Goal: Task Accomplishment & Management: Manage account settings

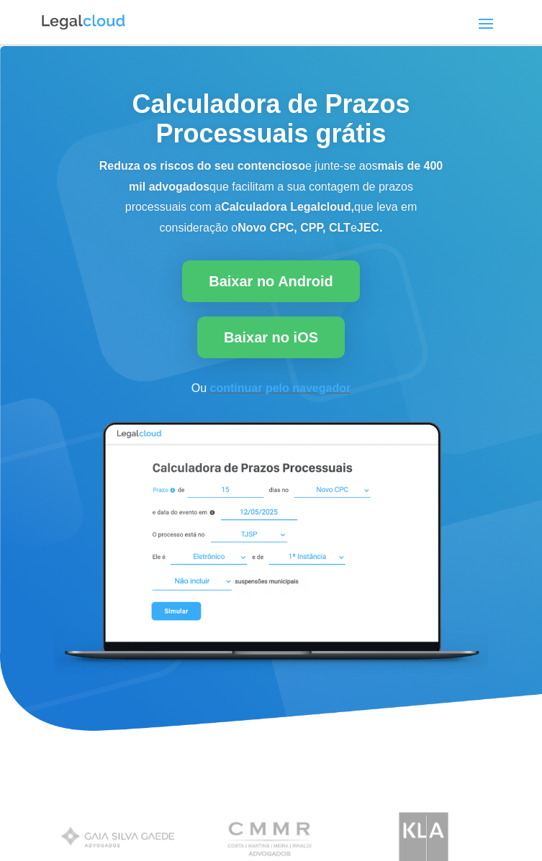
click at [496, 31] on span at bounding box center [485, 23] width 23 height 23
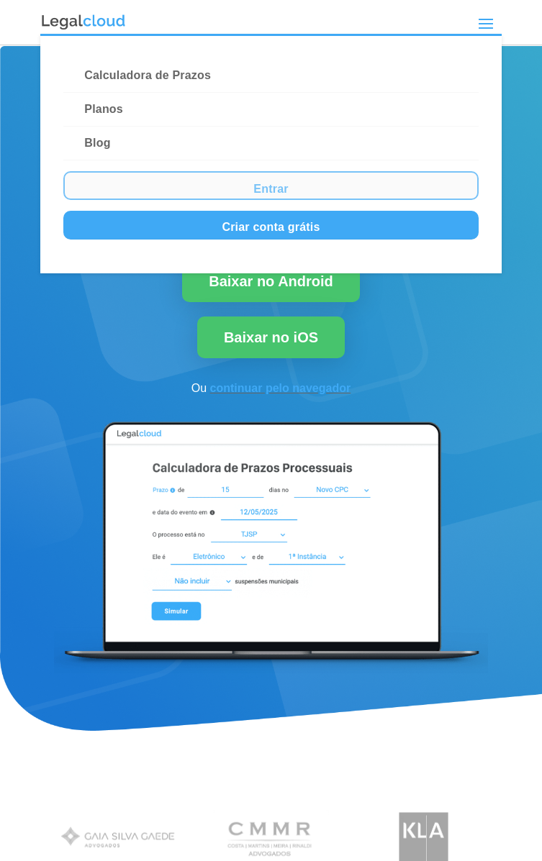
click at [148, 174] on link "Entrar" at bounding box center [270, 185] width 415 height 29
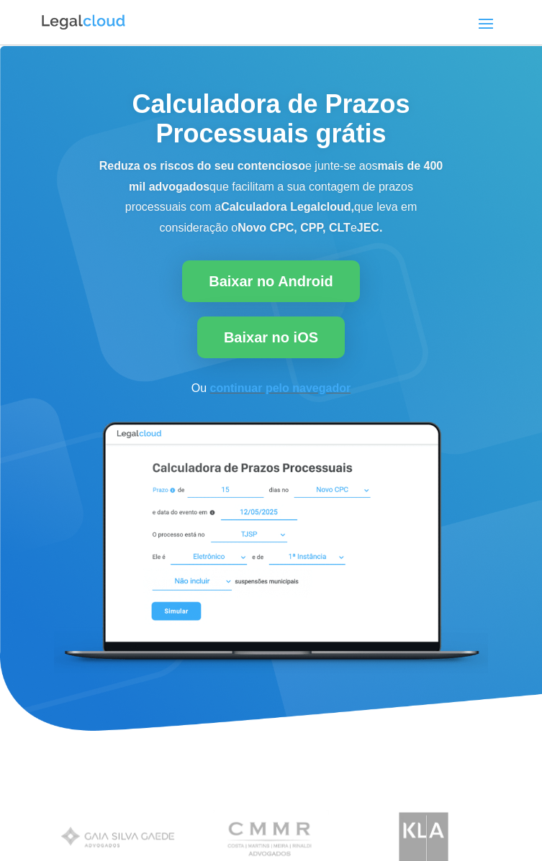
click at [494, 18] on span at bounding box center [485, 23] width 23 height 23
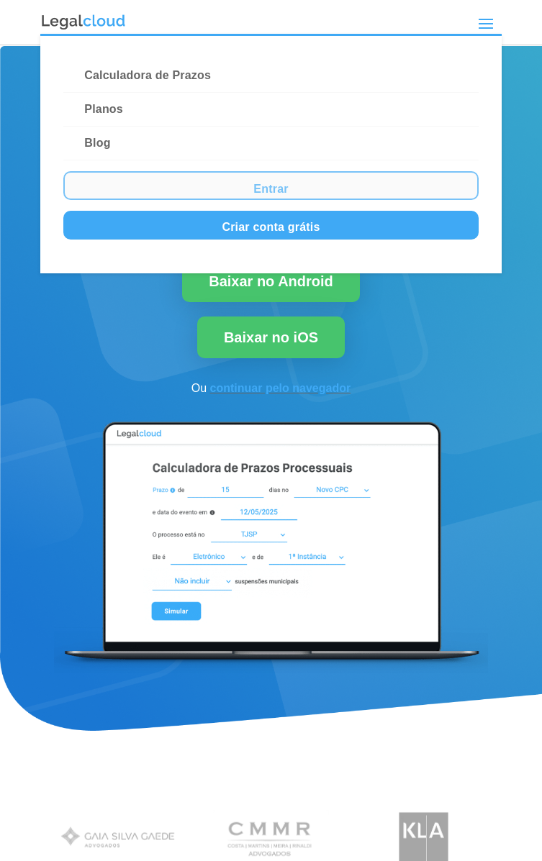
click at [187, 183] on link "Entrar" at bounding box center [270, 185] width 415 height 29
